Goal: Download file/media

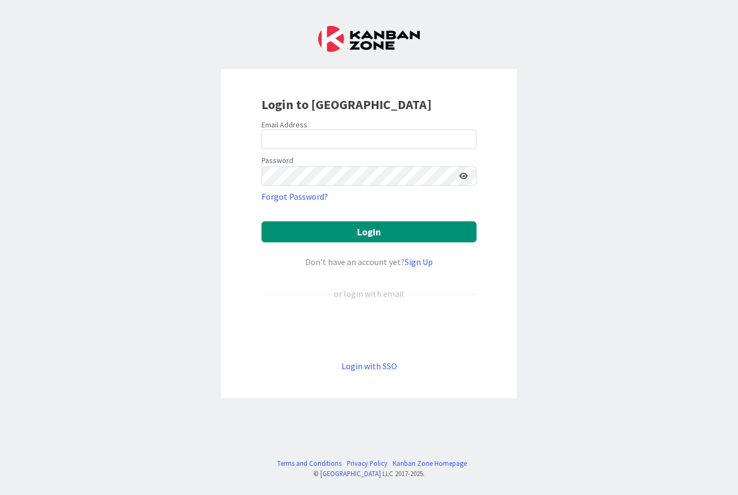
click at [384, 335] on div "Sign in with Google. Opens in new tab" at bounding box center [368, 330] width 215 height 24
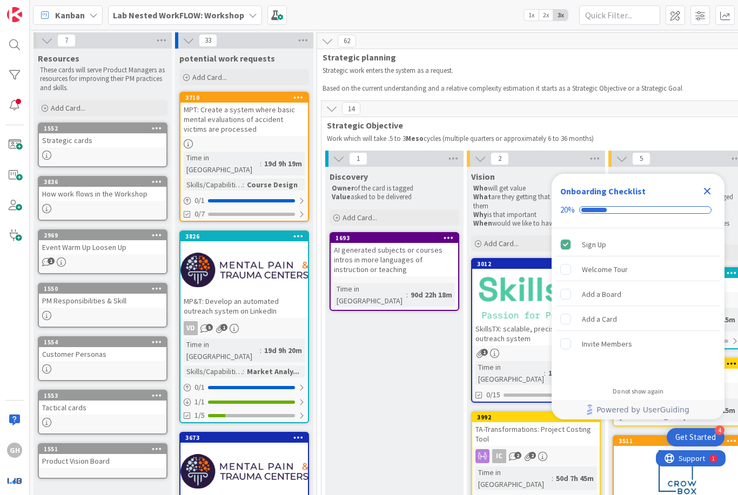
click at [706, 189] on icon "Close Checklist" at bounding box center [706, 191] width 13 height 13
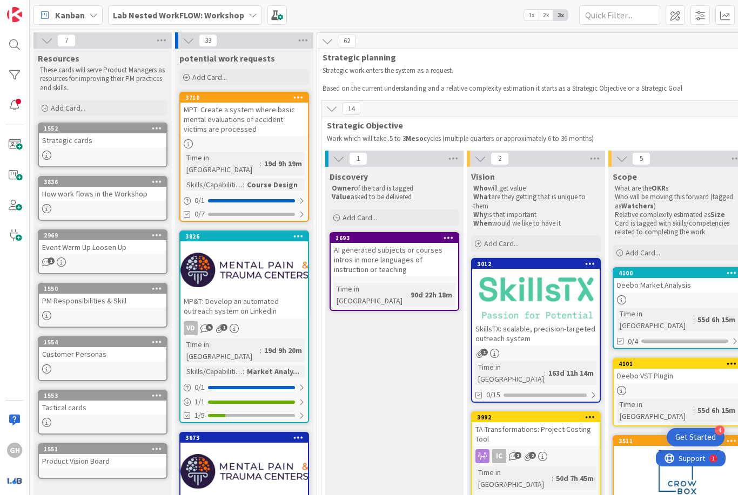
click at [227, 11] on b "Lab Nested WorkFLOW: Workshop" at bounding box center [178, 15] width 131 height 11
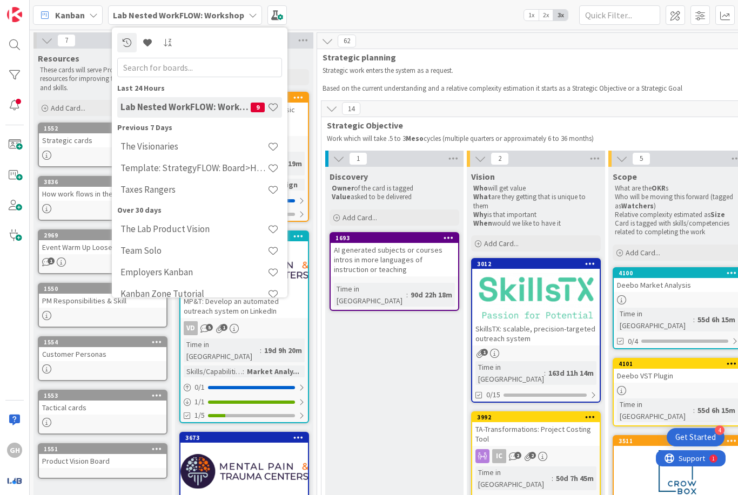
click at [198, 144] on h4 "The Visionaries" at bounding box center [193, 146] width 147 height 11
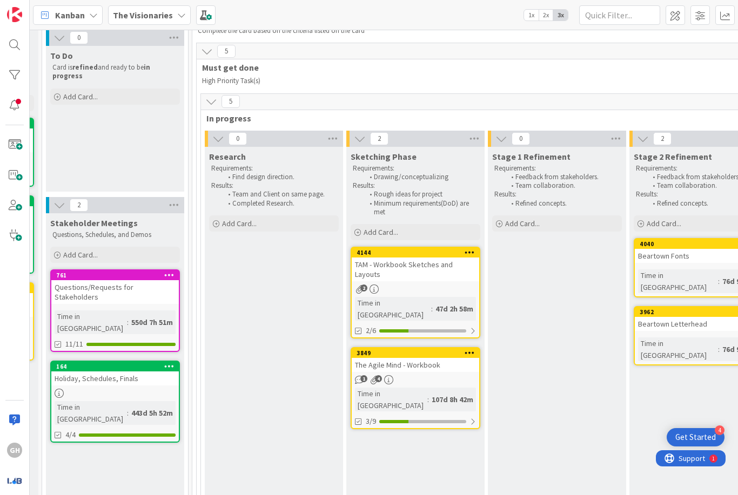
scroll to position [45, 347]
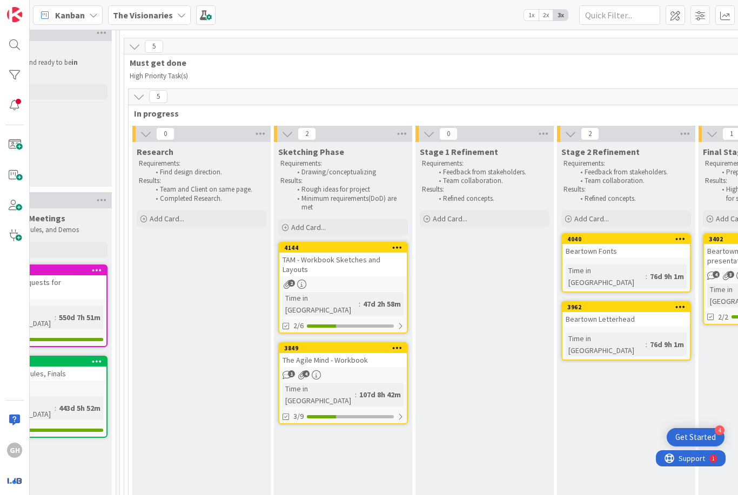
click at [381, 275] on div "4144 TAM - Workbook Sketches and Layouts 2 Time in Column : 47d 2h 58m 2/6" at bounding box center [343, 288] width 130 height 92
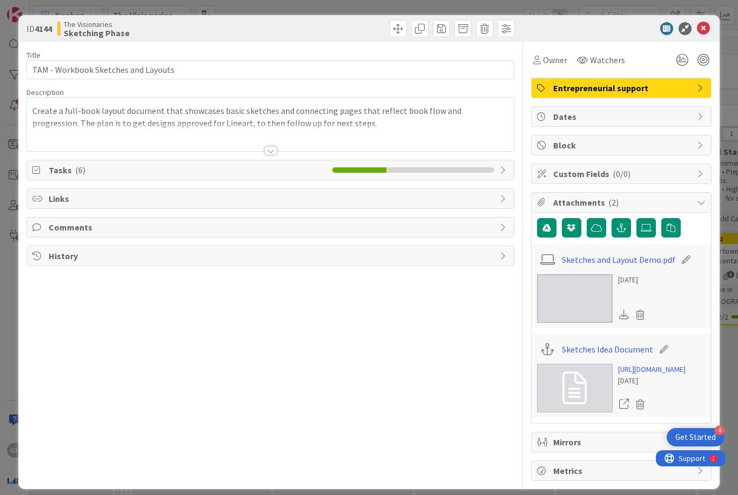
click at [650, 261] on link "Sketches and Layout Demo.pdf" at bounding box center [618, 259] width 113 height 13
click at [642, 226] on icon at bounding box center [645, 228] width 11 height 9
click at [636, 218] on input "file" at bounding box center [636, 218] width 0 height 0
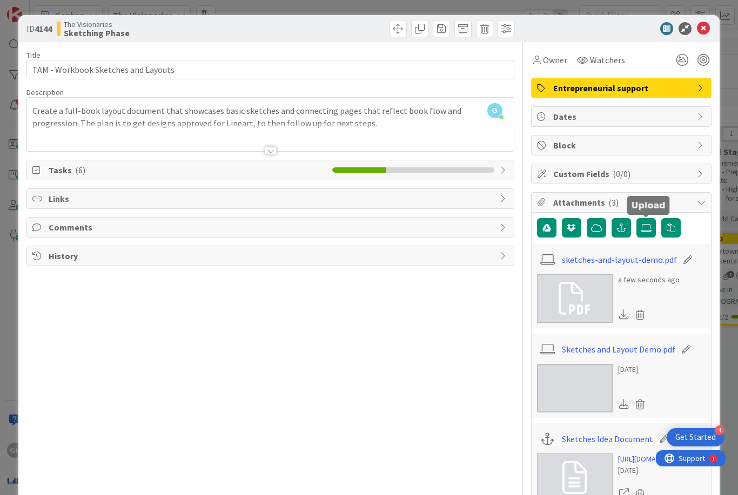
click at [638, 313] on icon at bounding box center [639, 315] width 15 height 16
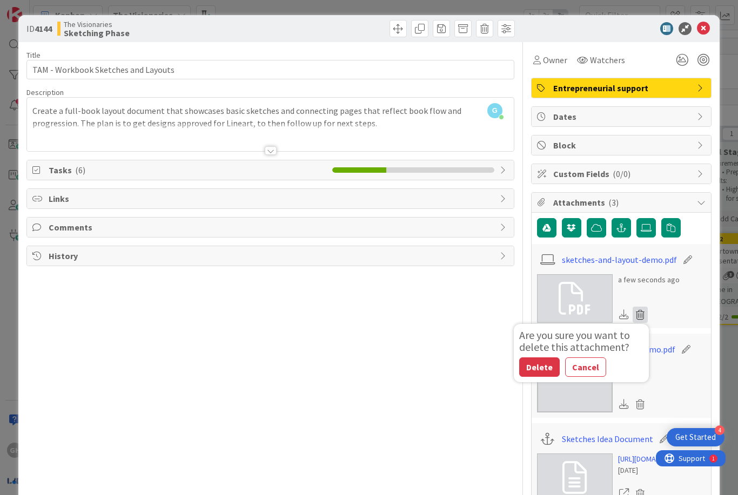
click at [542, 366] on button "Delete" at bounding box center [539, 366] width 40 height 19
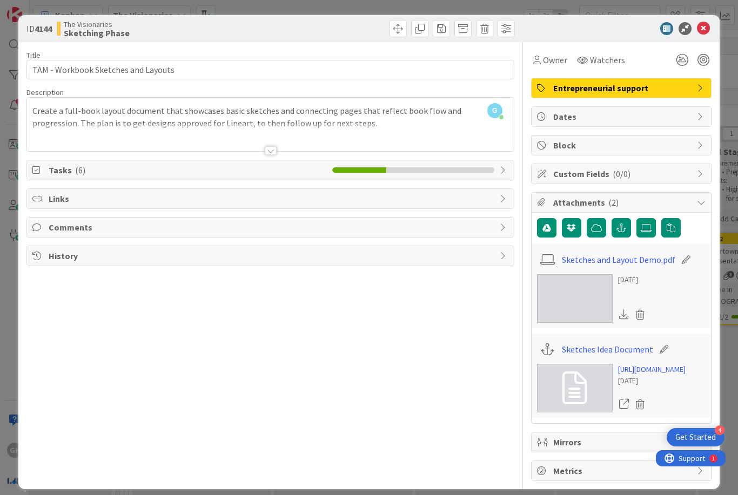
click at [646, 231] on icon at bounding box center [645, 228] width 11 height 9
click at [636, 218] on input "file" at bounding box center [636, 218] width 0 height 0
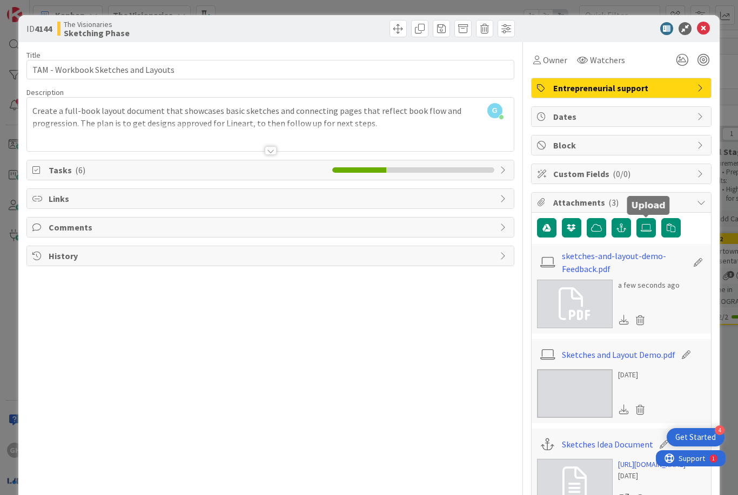
click at [621, 258] on link "sketches-and-layout-demo-Feedback.pdf" at bounding box center [624, 262] width 125 height 26
click at [705, 23] on icon at bounding box center [702, 28] width 13 height 13
